Goal: Information Seeking & Learning: Learn about a topic

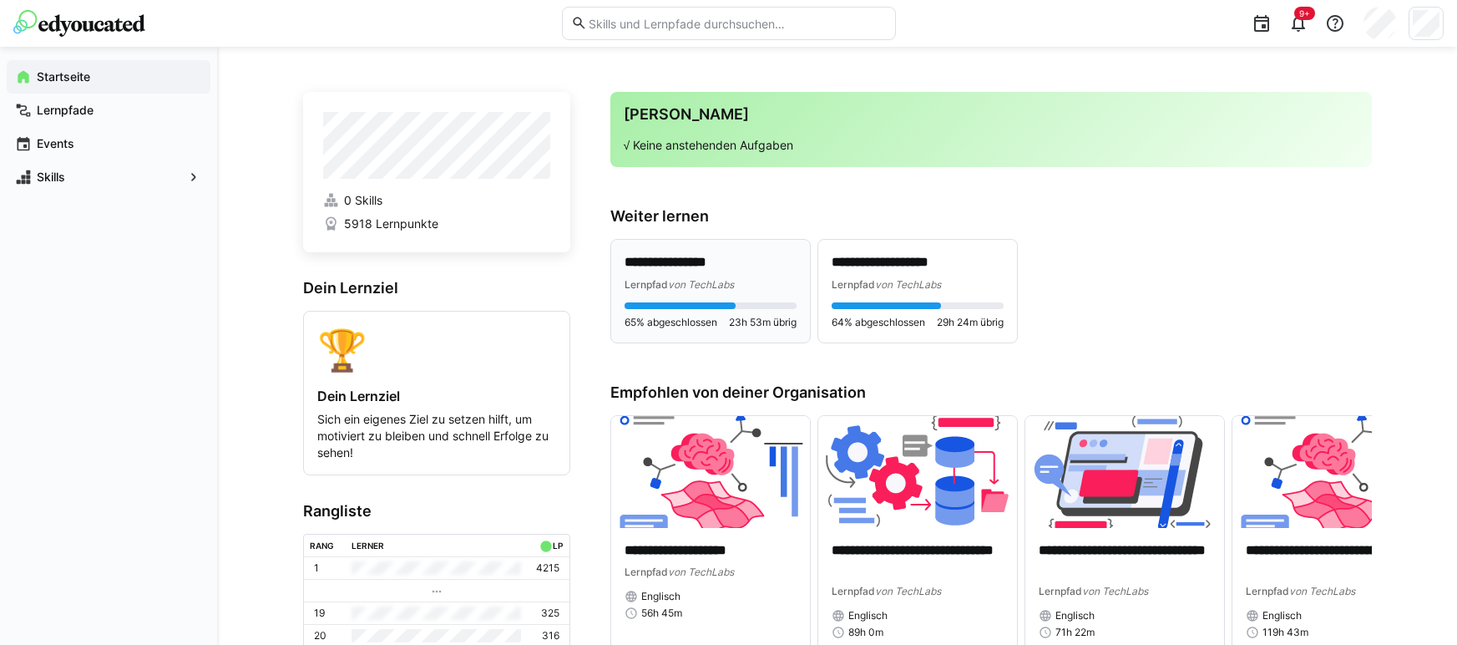
click at [793, 266] on p "**********" at bounding box center [710, 262] width 172 height 19
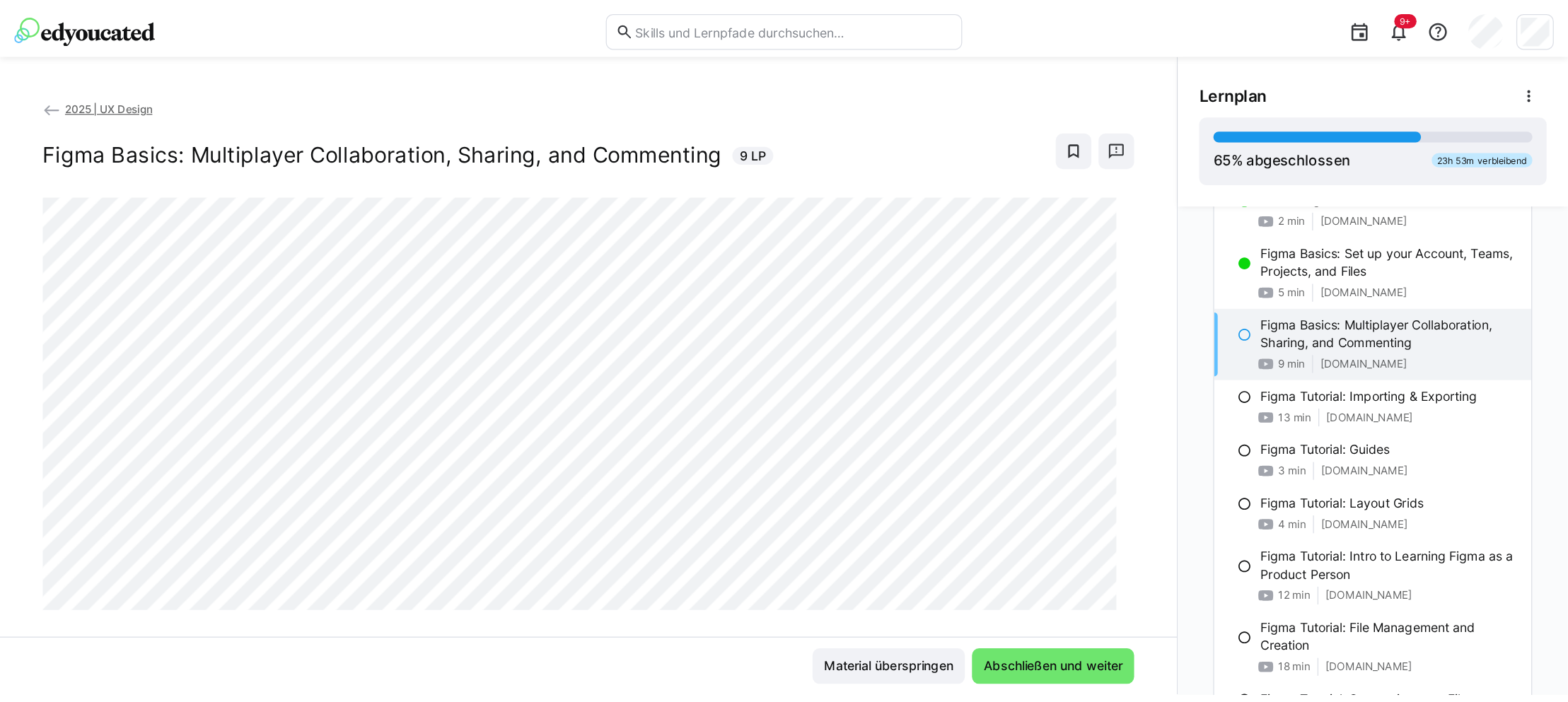
scroll to position [567, 0]
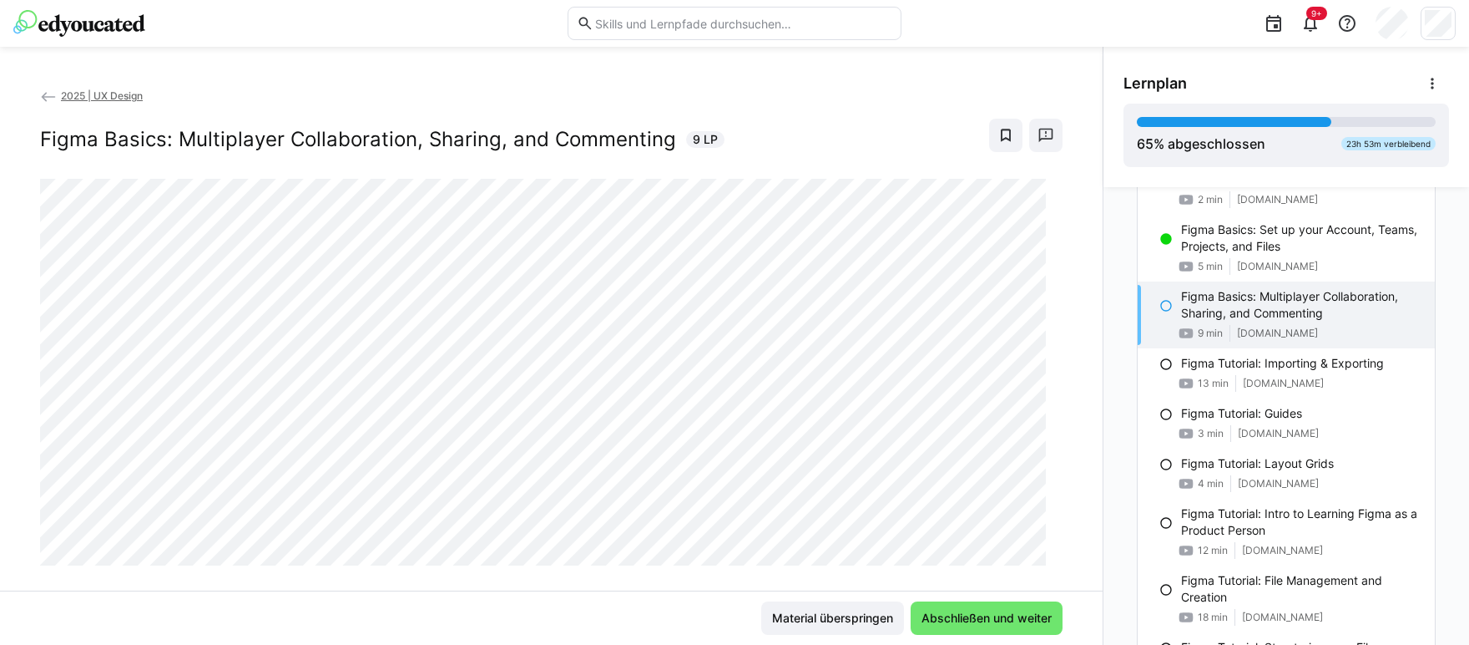
click at [699, 595] on div "Material überspringen Abschließen und weiter" at bounding box center [551, 617] width 1103 height 54
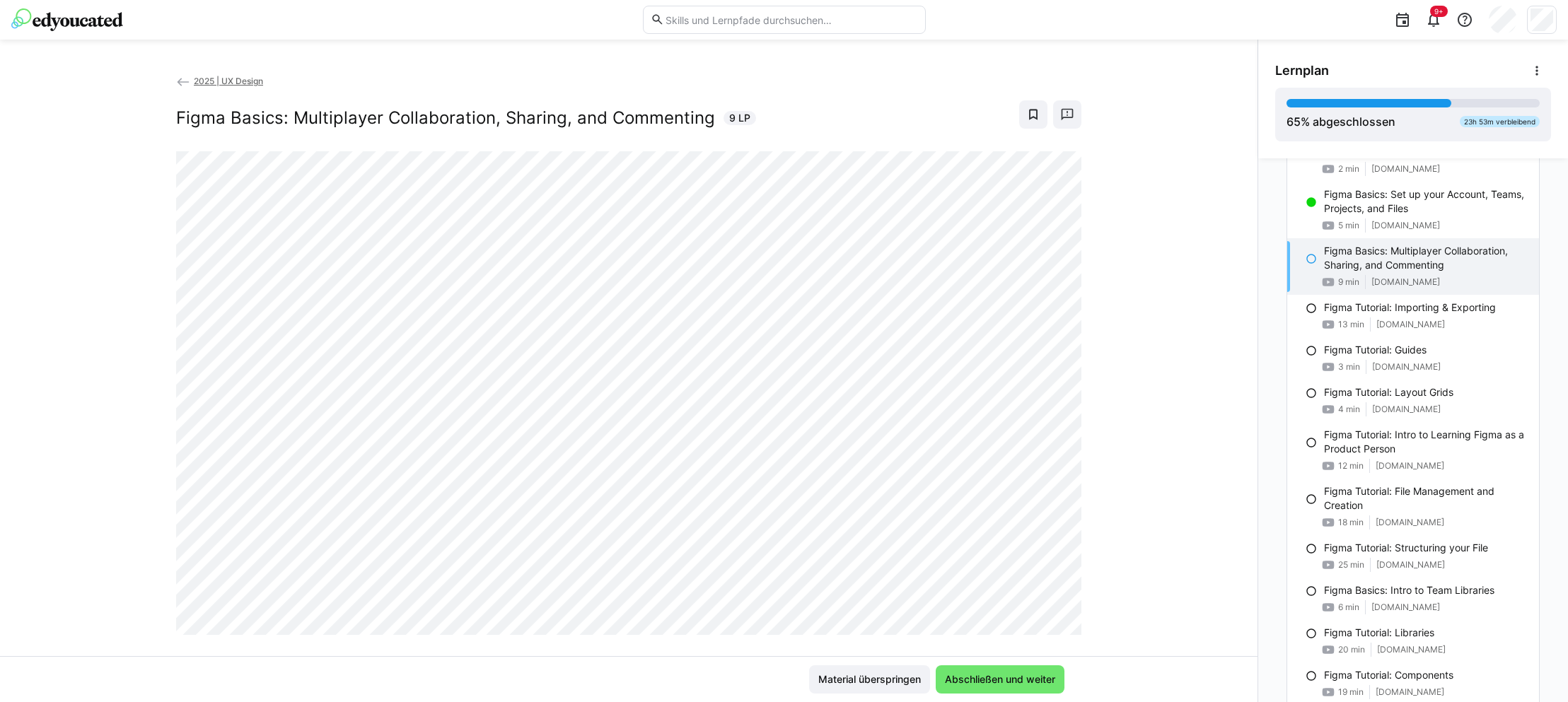
scroll to position [19, 0]
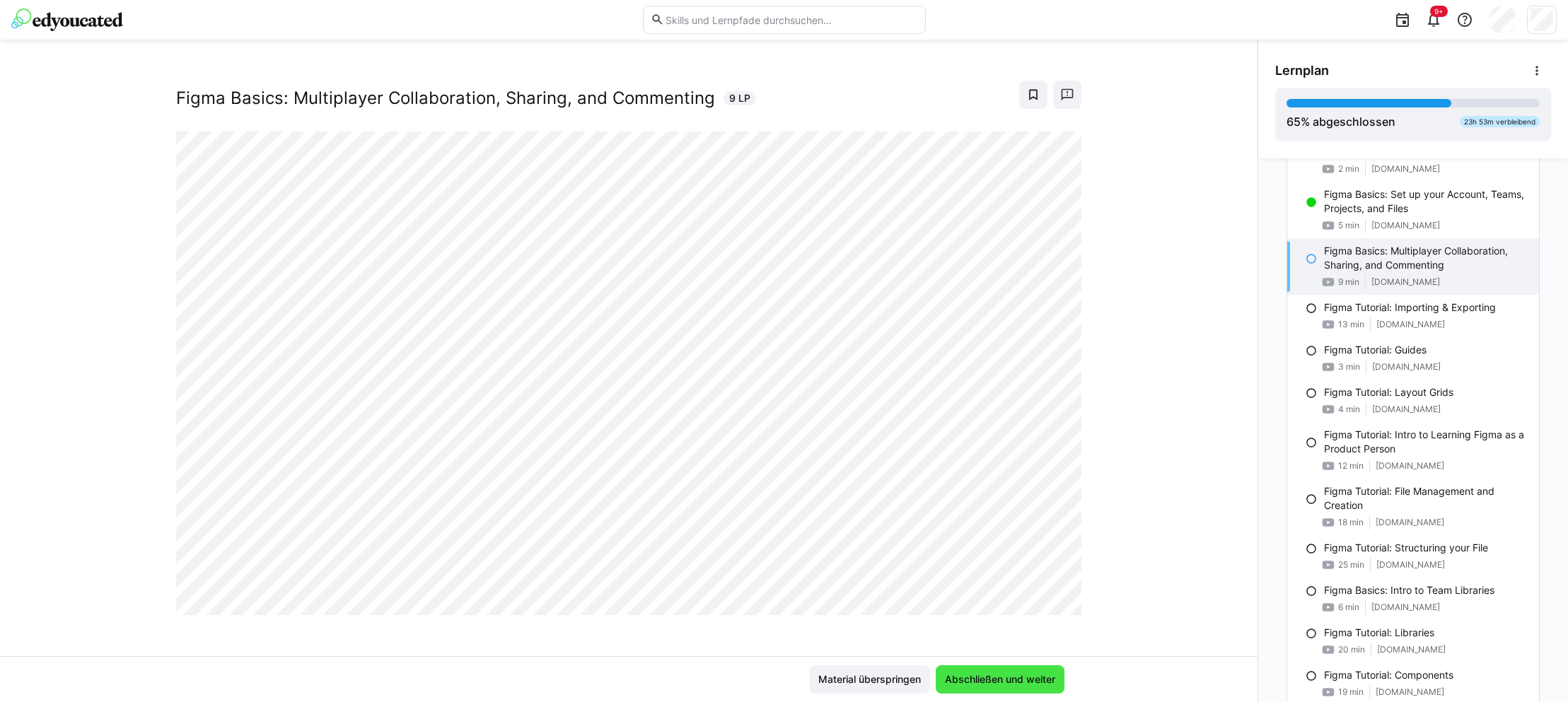
click at [1033, 545] on span "Abschließen und weiter" at bounding box center [1000, 679] width 129 height 28
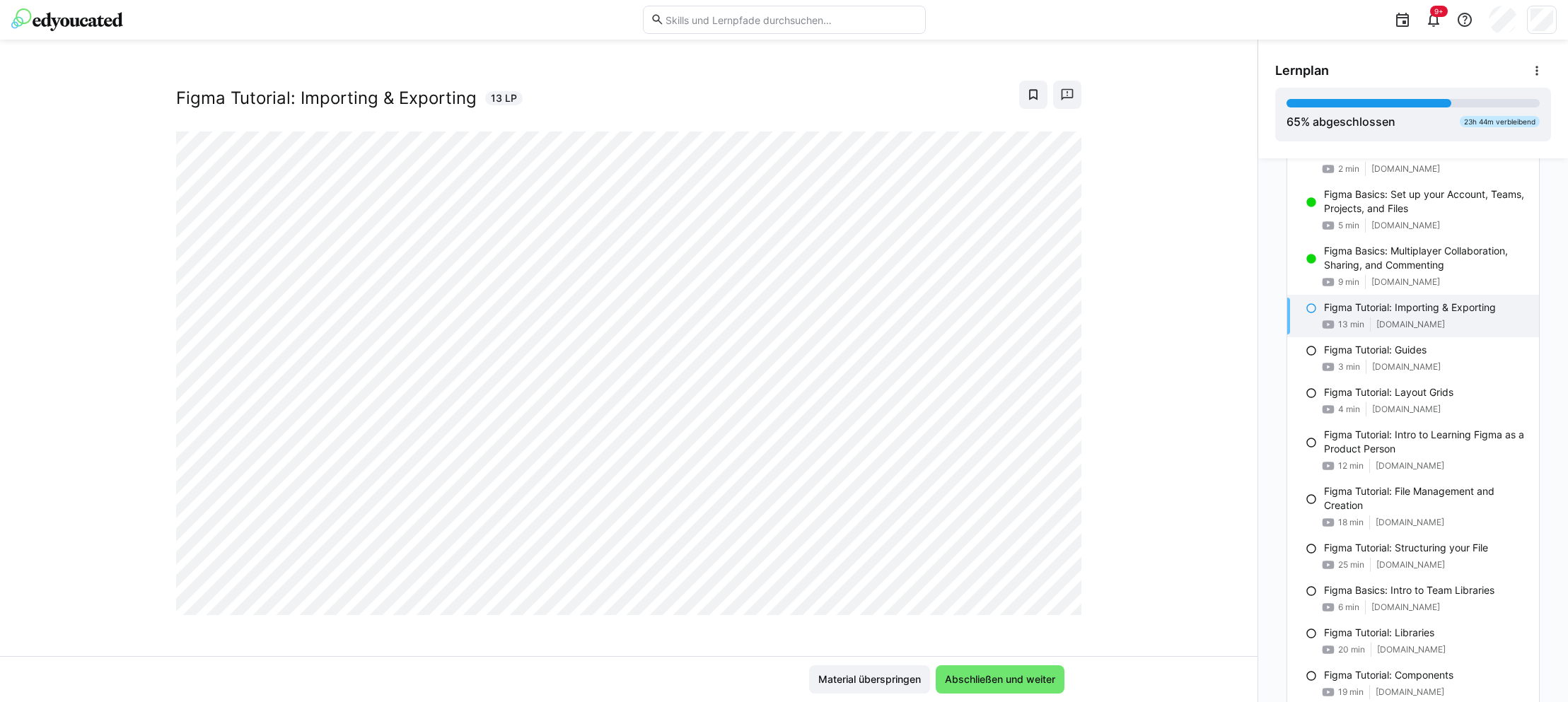
click at [1130, 479] on div "2025 | UX Design Figma Tutorial: Importing & Exporting 13 LP" at bounding box center [629, 365] width 1257 height 583
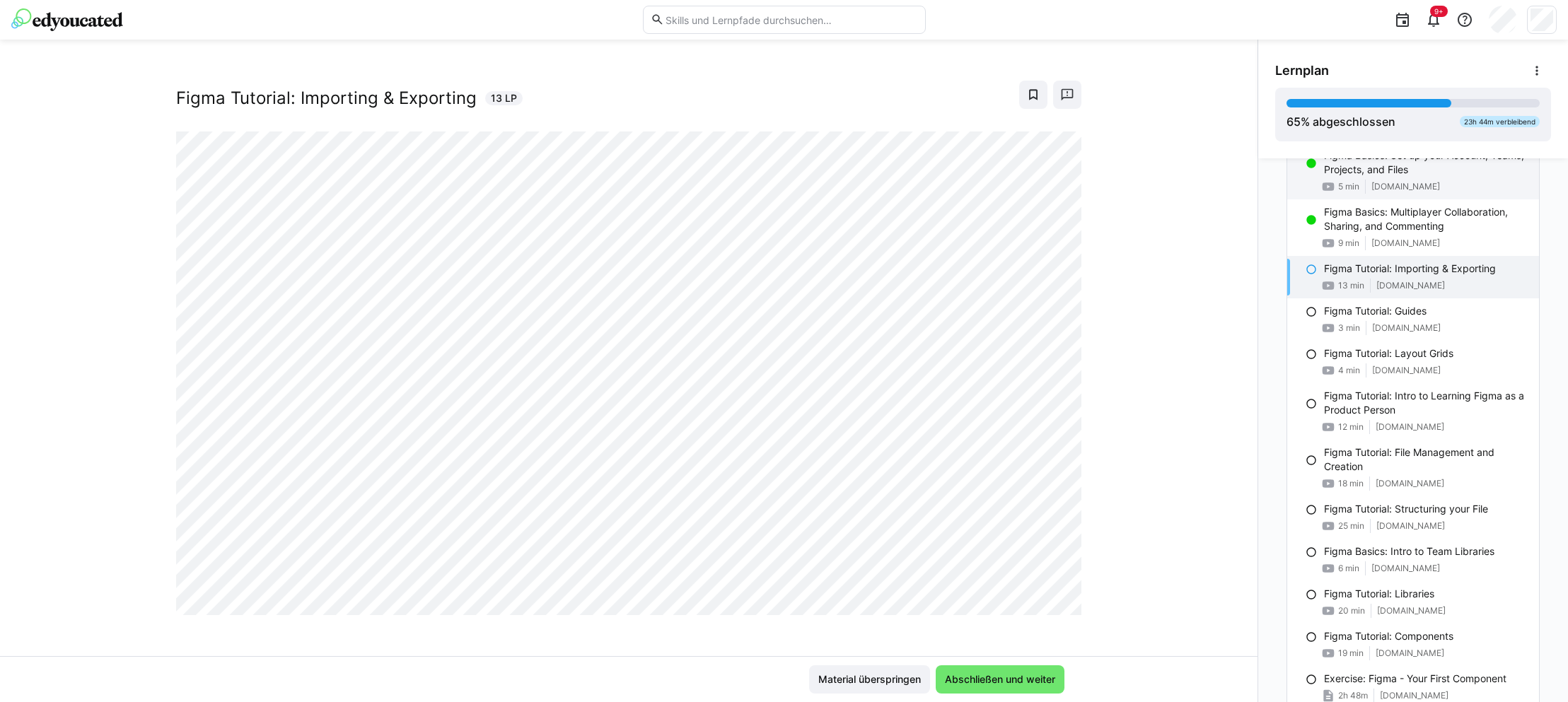
scroll to position [607, 0]
click at [1038, 545] on span "Abschließen und weiter" at bounding box center [1000, 679] width 129 height 28
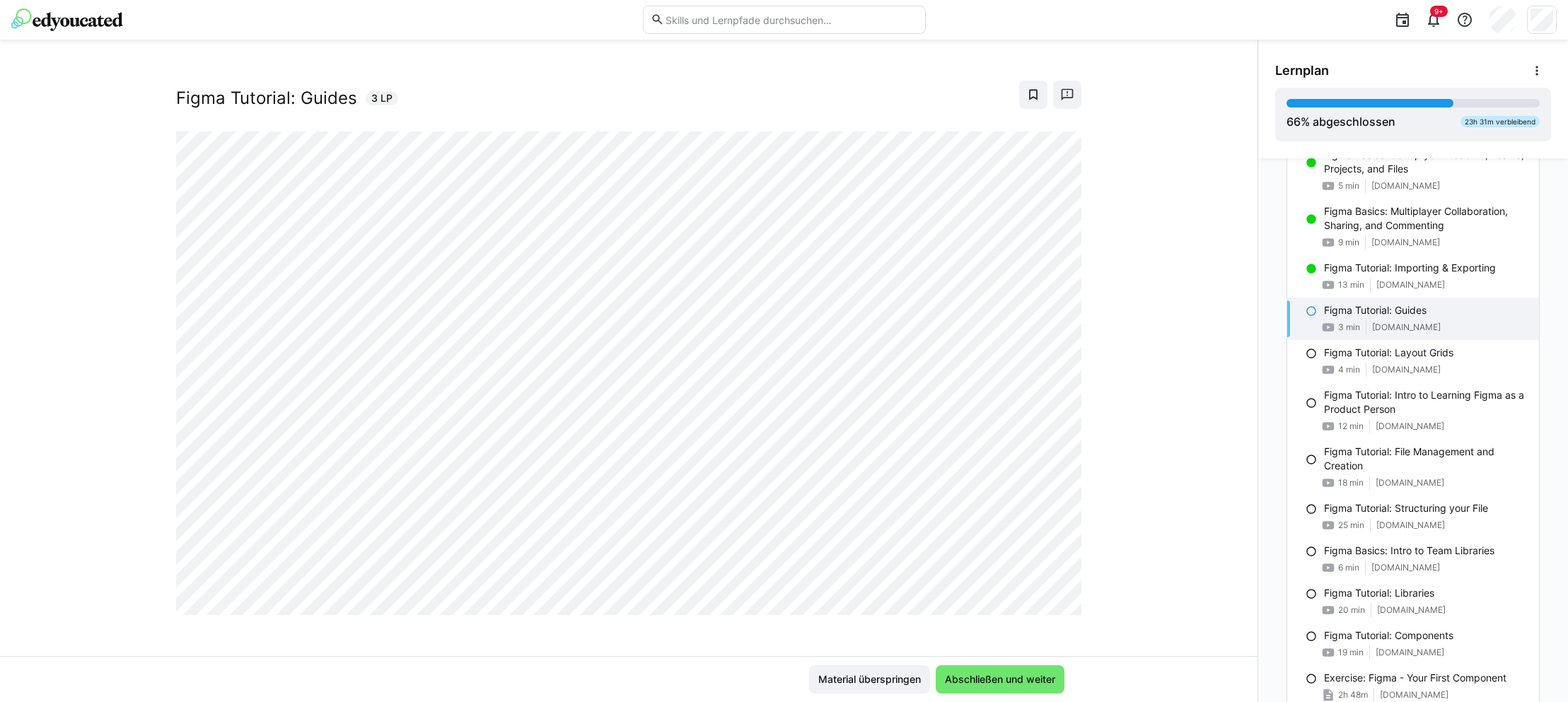
click at [1175, 498] on div "2025 | UX Design Figma Tutorial: Guides 3 LP" at bounding box center [629, 365] width 1257 height 583
click at [1036, 545] on span "Abschließen und weiter" at bounding box center [1000, 679] width 129 height 28
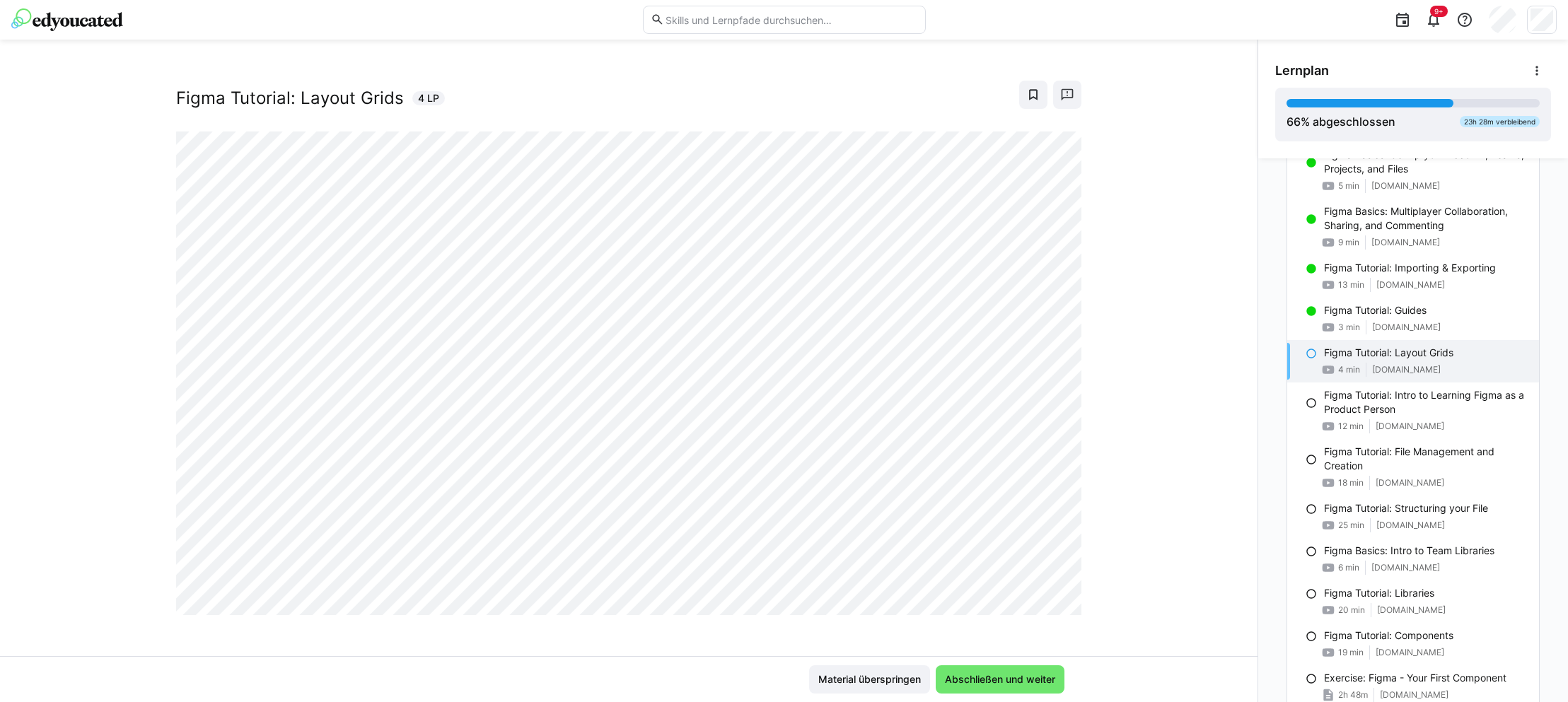
click at [1164, 528] on div "2025 | UX Design Figma Tutorial: Layout Grids 4 LP" at bounding box center [629, 365] width 1257 height 583
click at [983, 545] on span "Abschließen und weiter" at bounding box center [1000, 679] width 114 height 14
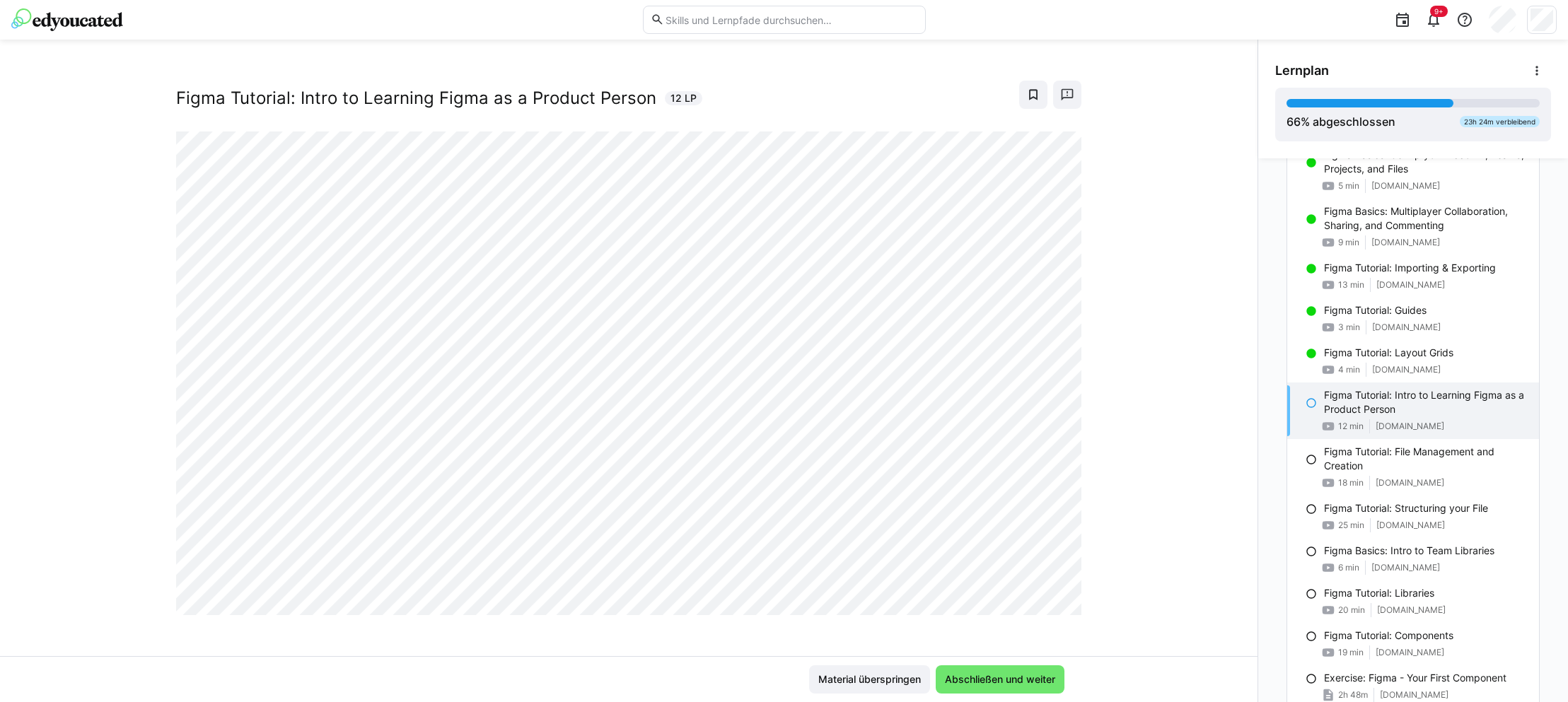
click at [1136, 479] on div "2025 | UX Design Figma Tutorial: Intro to Learning Figma as a Product Person 12…" at bounding box center [629, 365] width 1257 height 583
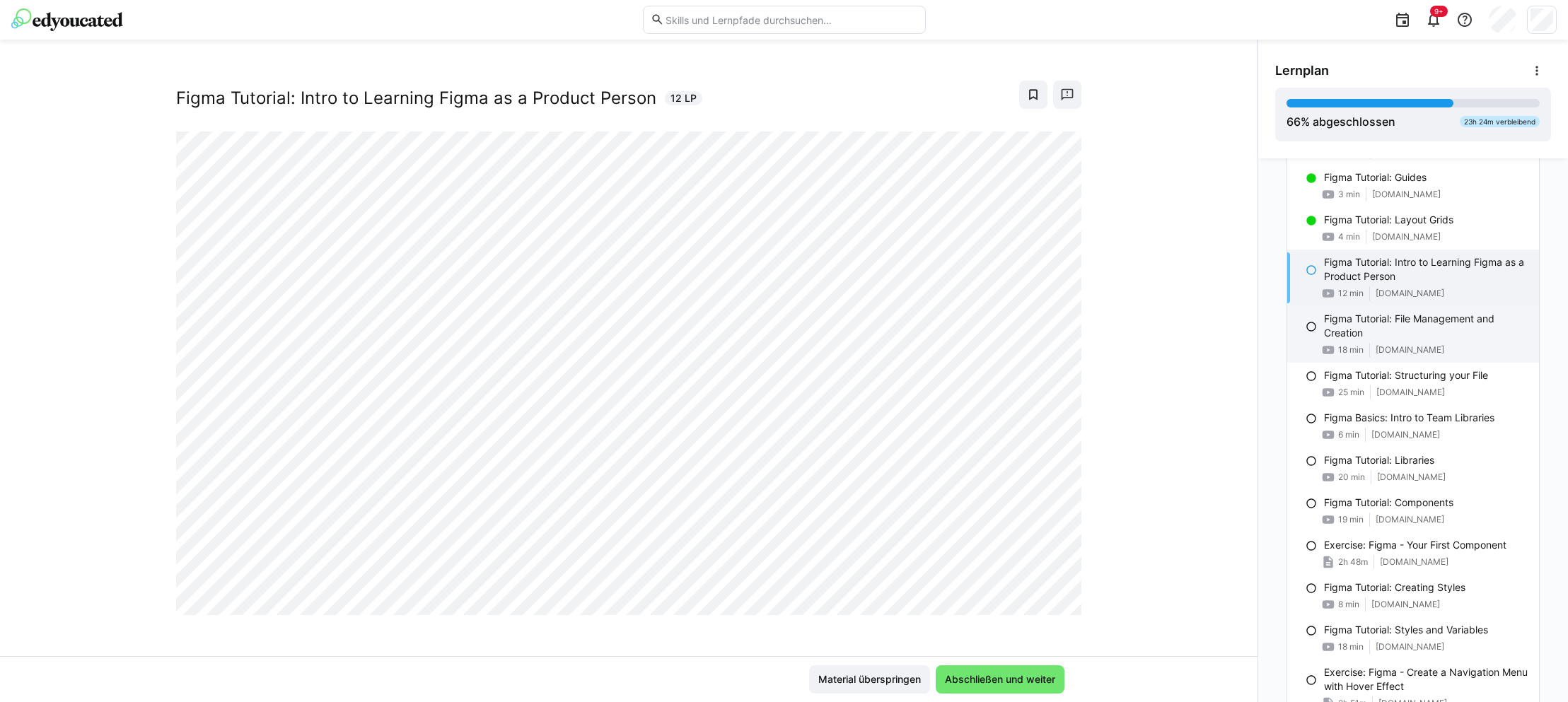
scroll to position [739, 0]
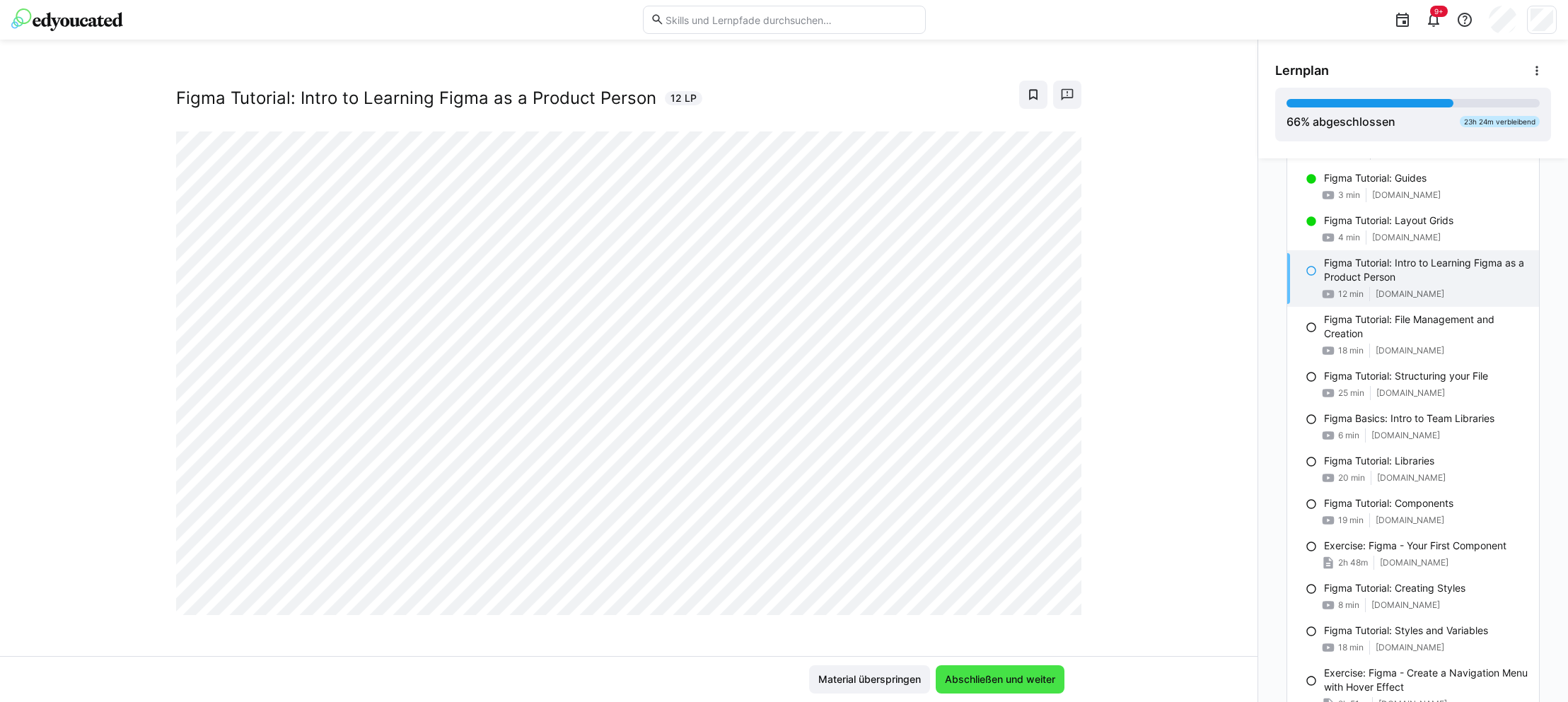
click at [965, 545] on span "Abschließen und weiter" at bounding box center [1000, 679] width 114 height 14
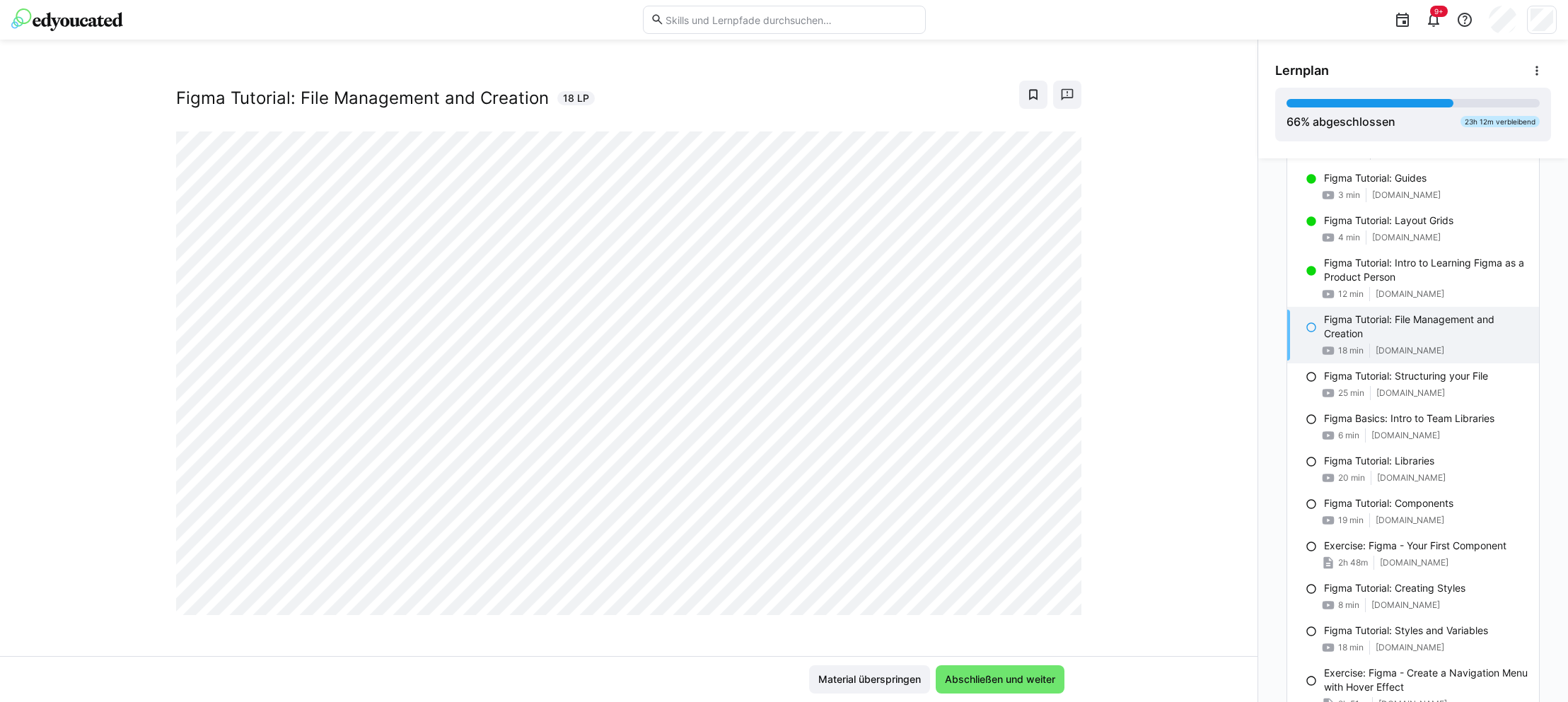
click at [1123, 520] on div "2025 | UX Design Figma Tutorial: File Management and Creation 18 LP" at bounding box center [629, 365] width 1257 height 583
click at [80, 361] on div "2025 | UX Design Figma Tutorial: File Management and Creation 18 LP" at bounding box center [629, 365] width 1257 height 583
click at [1105, 488] on div "2025 | UX Design Figma Tutorial: File Management and Creation 18 LP" at bounding box center [629, 365] width 1257 height 583
click at [975, 545] on span "Abschließen und weiter" at bounding box center [1000, 679] width 129 height 28
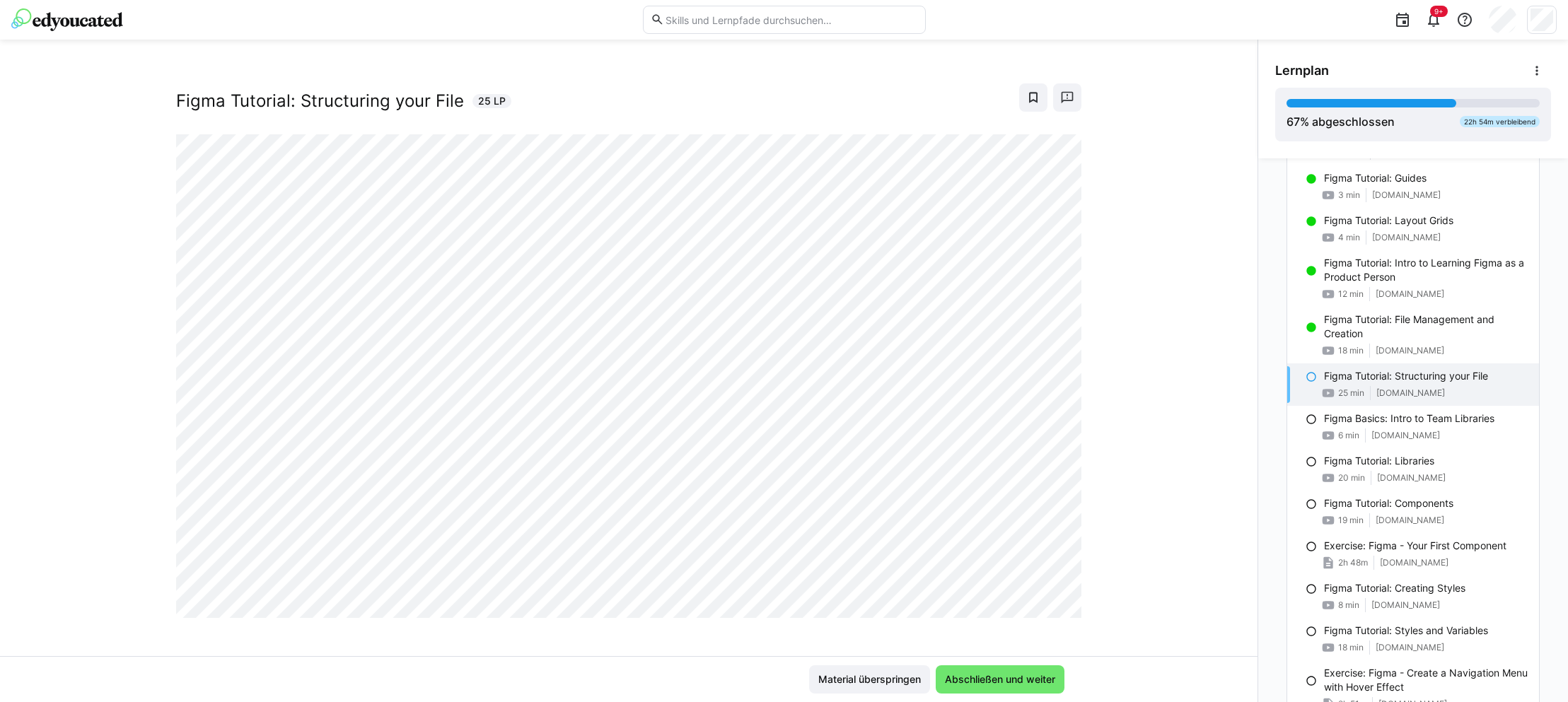
click at [1137, 473] on div "2025 | UX Design Figma Tutorial: Structuring your File 25 LP" at bounding box center [629, 365] width 1257 height 583
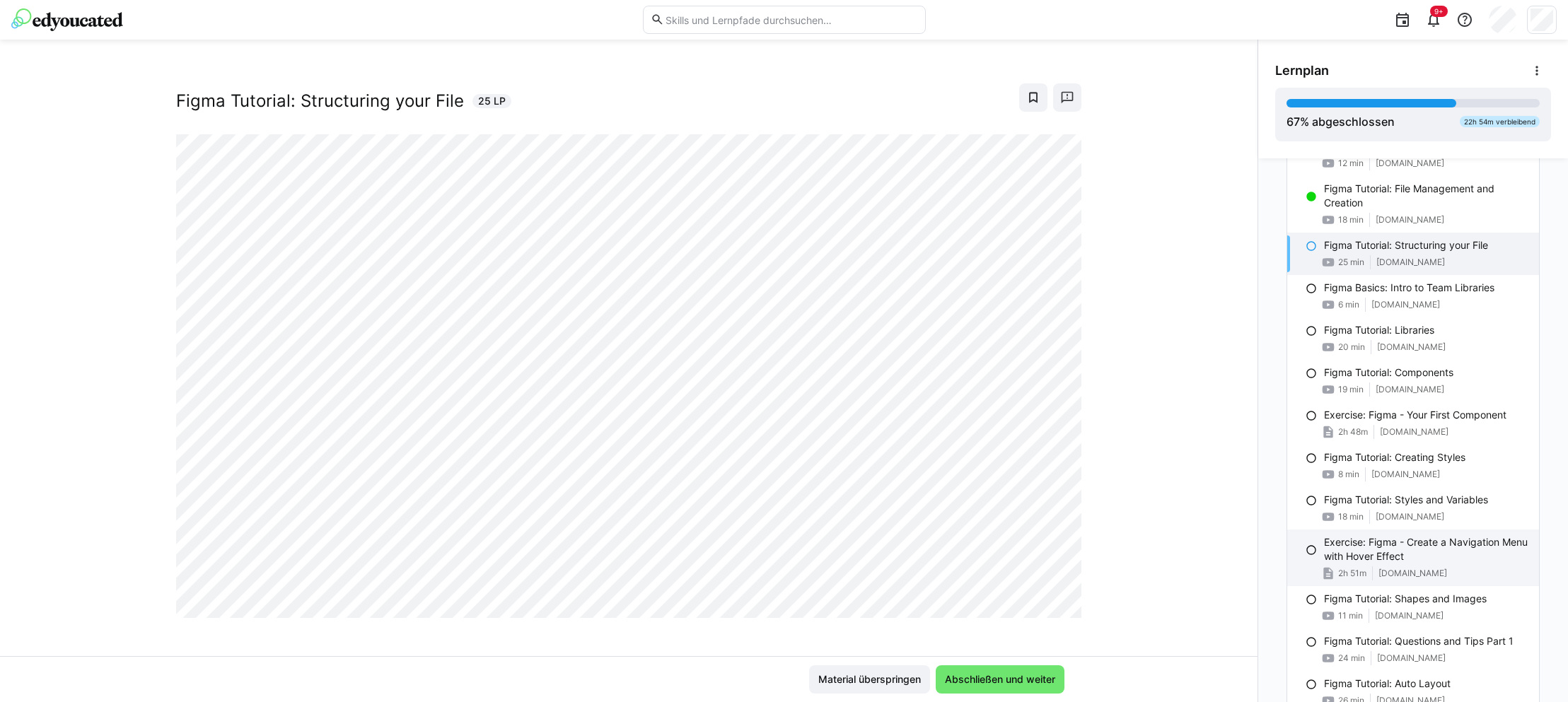
scroll to position [870, 0]
click at [985, 545] on span "Abschließen und weiter" at bounding box center [1000, 679] width 114 height 14
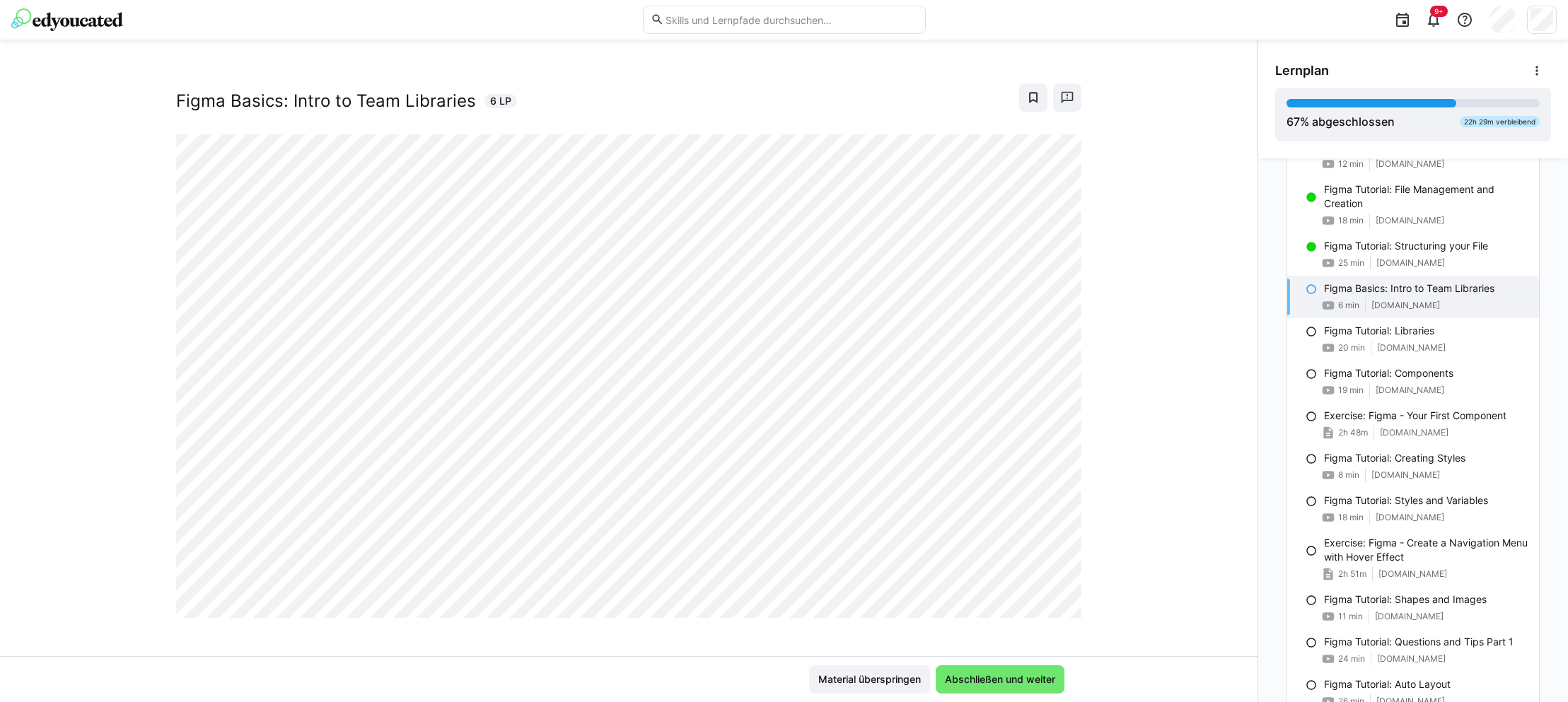
click at [1127, 506] on div "2025 | UX Design Figma Basics: Intro to Team Libraries 6 LP" at bounding box center [629, 365] width 1257 height 583
click at [1011, 545] on span "Abschließen und weiter" at bounding box center [1000, 679] width 129 height 28
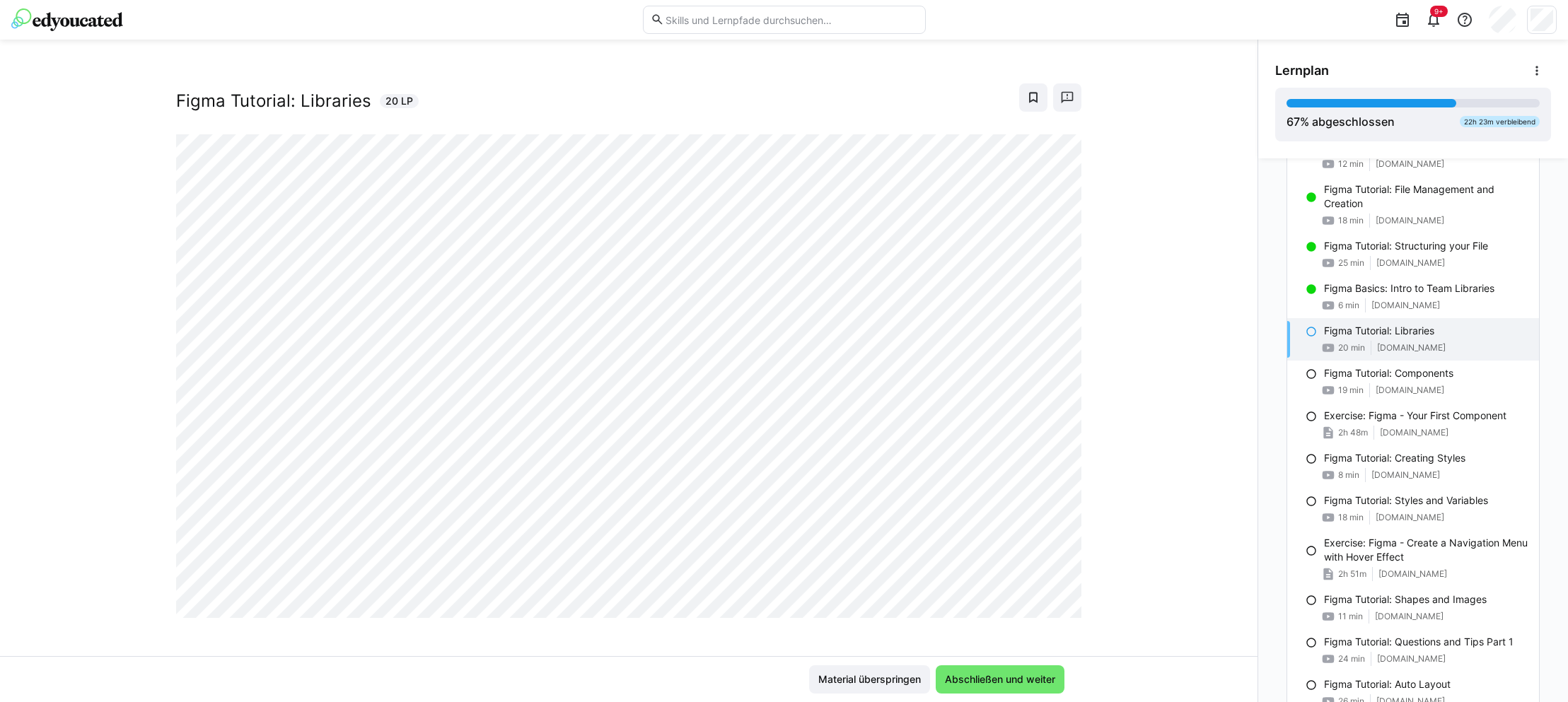
click at [1178, 466] on div "2025 | UX Design Figma Tutorial: Libraries 20 LP" at bounding box center [629, 365] width 1257 height 583
click at [1006, 545] on span "Abschließen und weiter" at bounding box center [1000, 679] width 114 height 14
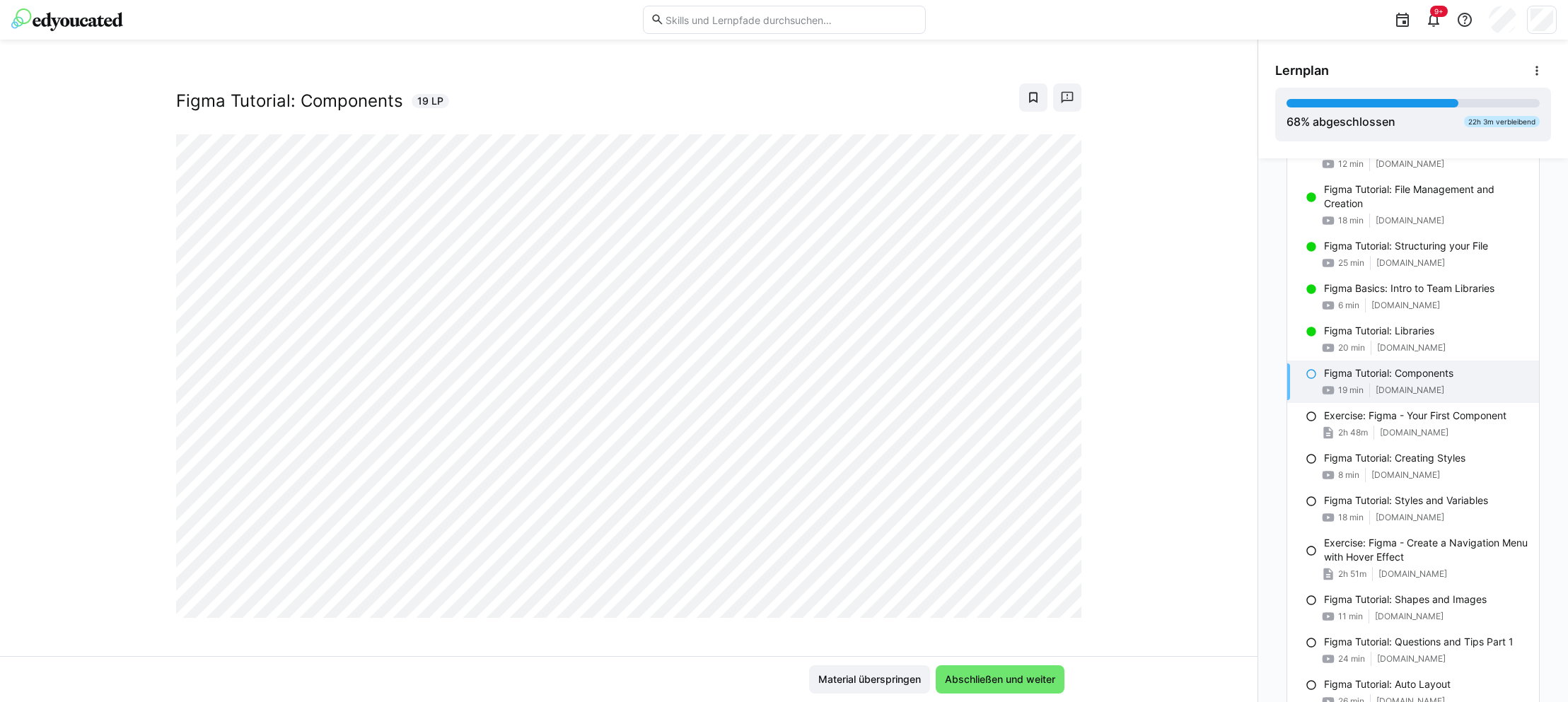
click at [1154, 469] on div "2025 | UX Design Figma Tutorial: Components 19 LP" at bounding box center [629, 365] width 1257 height 583
click at [990, 545] on span "Abschließen und weiter" at bounding box center [1000, 679] width 129 height 28
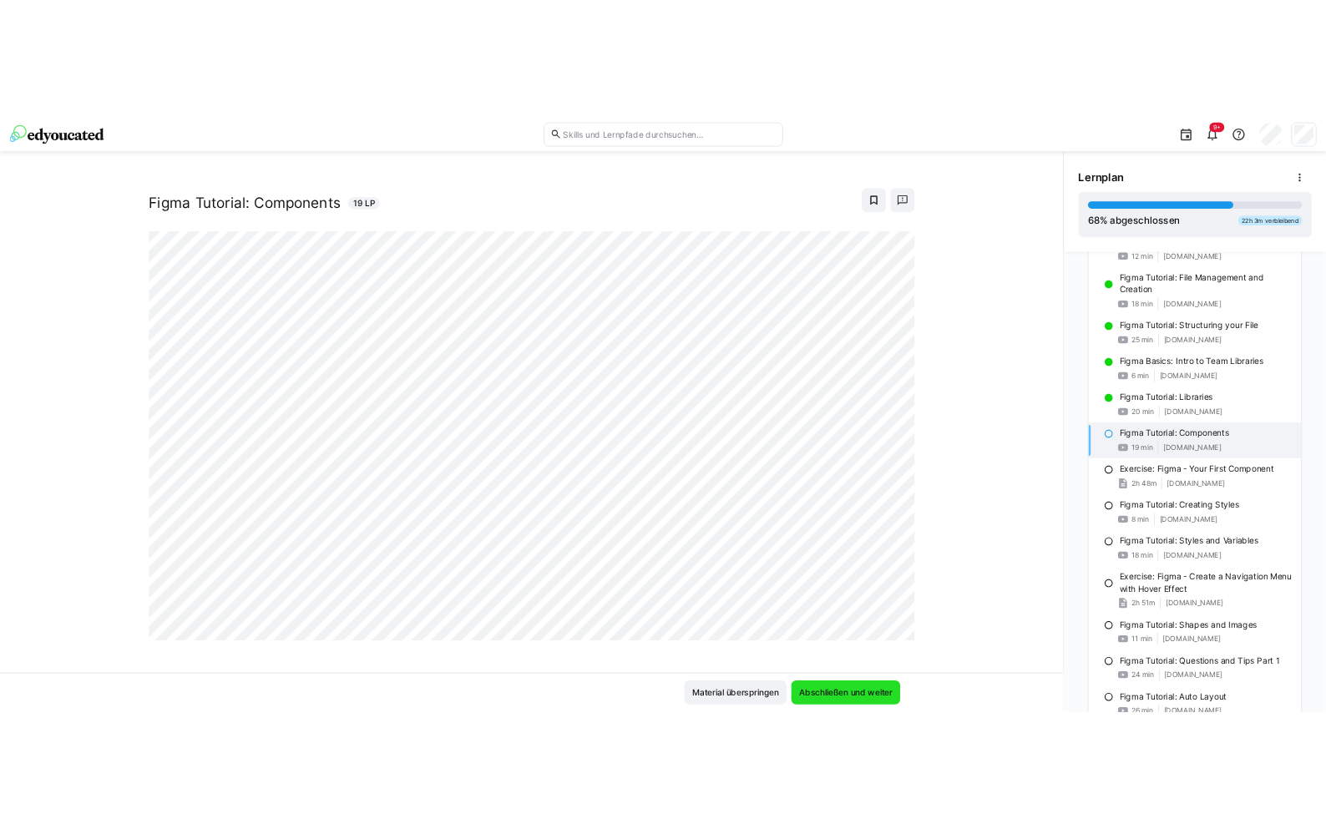
scroll to position [0, 0]
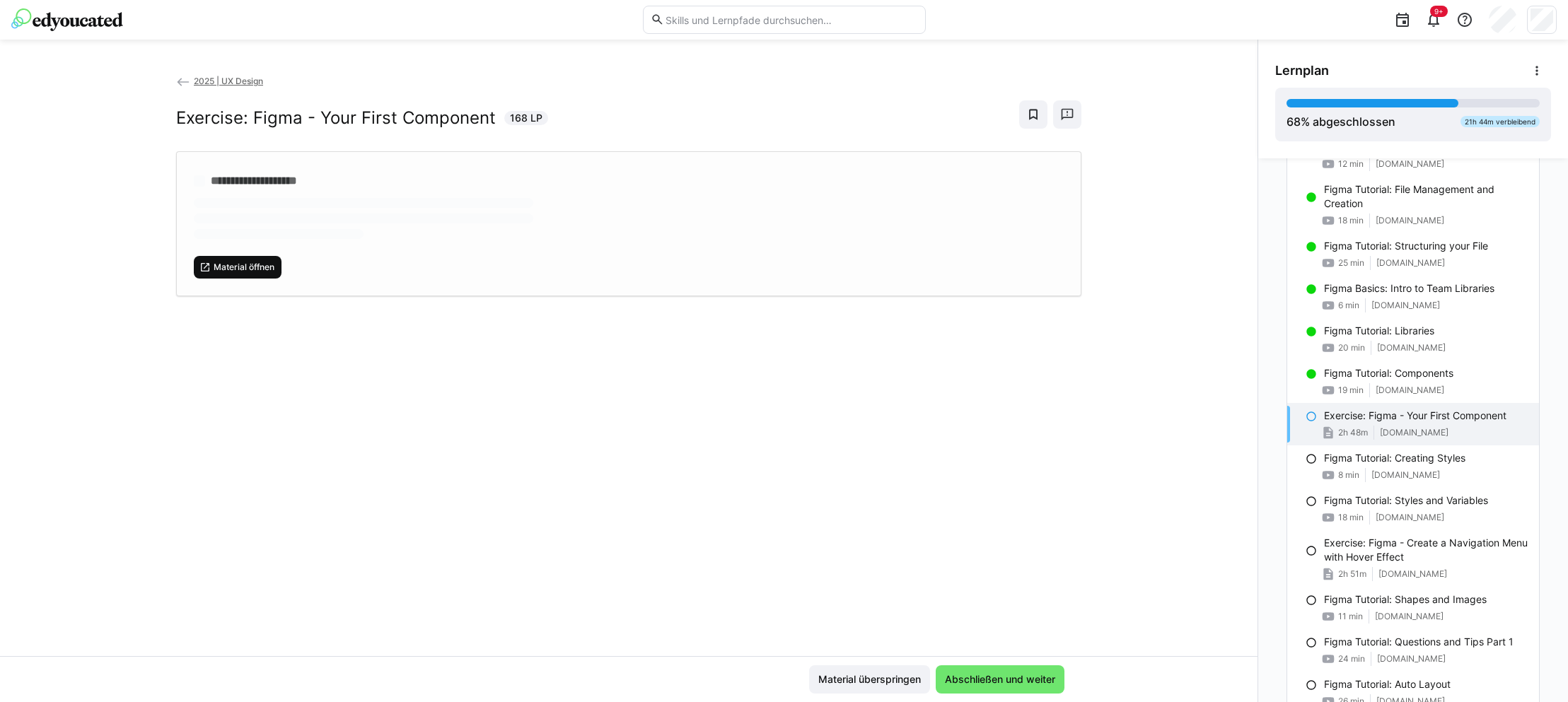
click at [270, 262] on span "Material öffnen" at bounding box center [243, 267] width 64 height 11
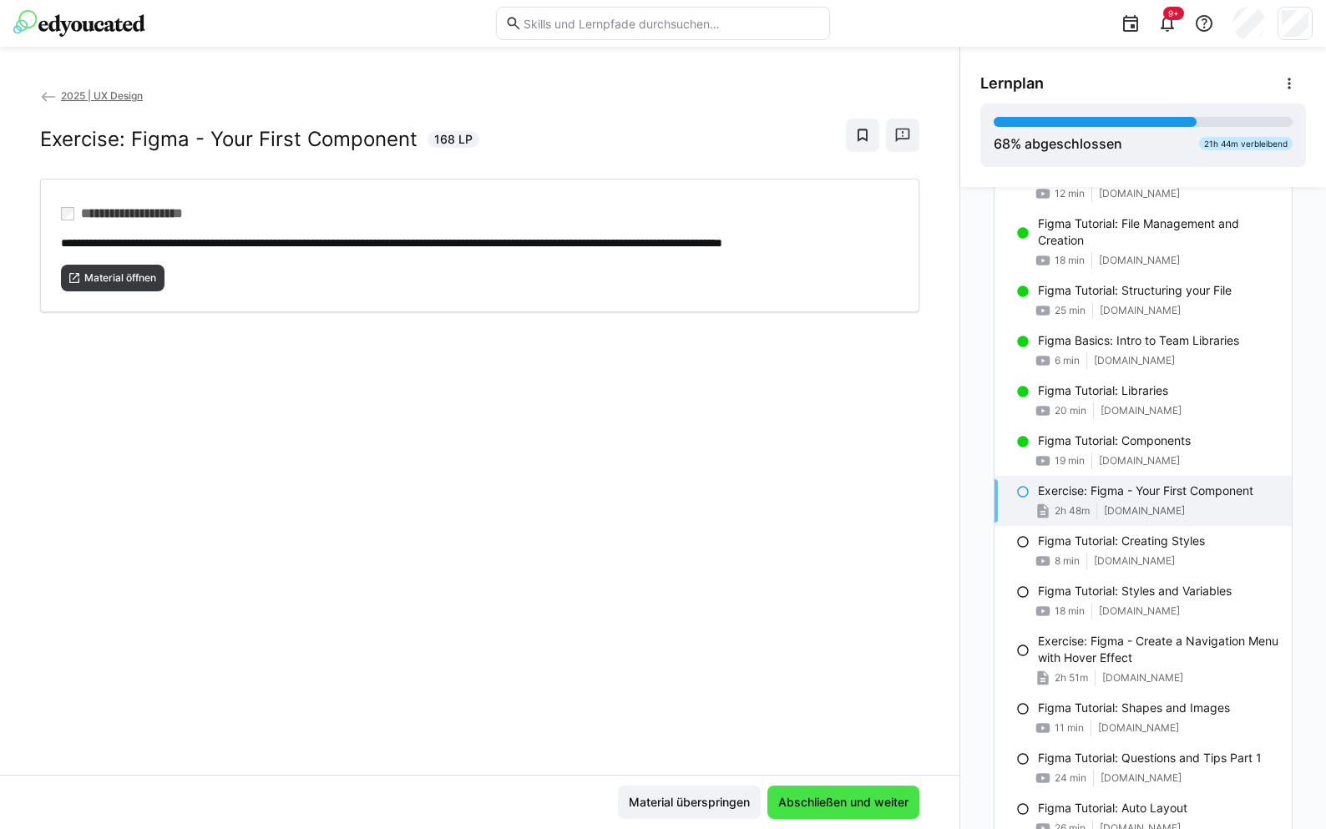
click at [862, 644] on span "Abschließen und weiter" at bounding box center [843, 802] width 135 height 17
